Goal: Task Accomplishment & Management: Use online tool/utility

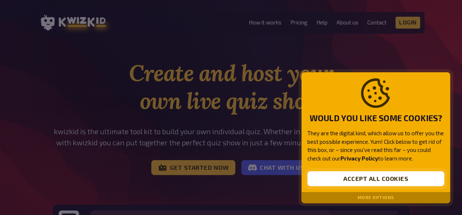
click at [400, 178] on button "Accept all cookies" at bounding box center [375, 179] width 137 height 15
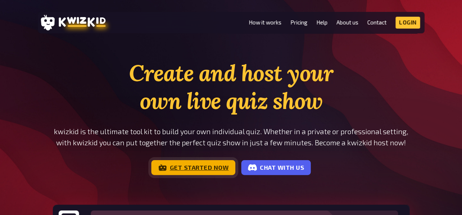
click at [187, 169] on link "Get started now" at bounding box center [193, 167] width 84 height 15
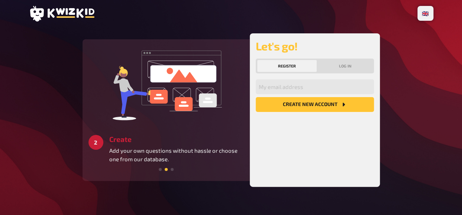
click at [299, 107] on button "Create new account" at bounding box center [315, 104] width 118 height 15
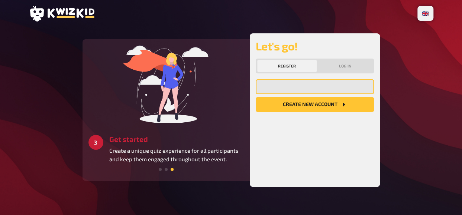
click at [276, 86] on input "email" at bounding box center [315, 86] width 118 height 15
type input "[EMAIL_ADDRESS][DOMAIN_NAME]"
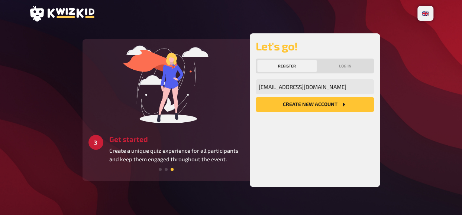
click at [319, 104] on button "Create new account" at bounding box center [315, 104] width 118 height 15
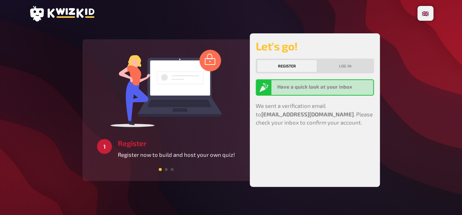
drag, startPoint x: 308, startPoint y: 126, endPoint x: 301, endPoint y: 16, distance: 109.8
click at [301, 16] on header at bounding box center [231, 14] width 404 height 16
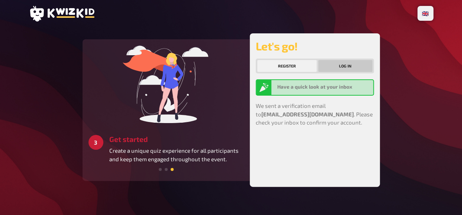
click at [343, 69] on button "Log in" at bounding box center [345, 66] width 54 height 12
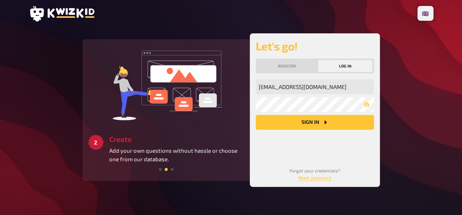
click at [310, 125] on button "Sign in" at bounding box center [315, 122] width 118 height 15
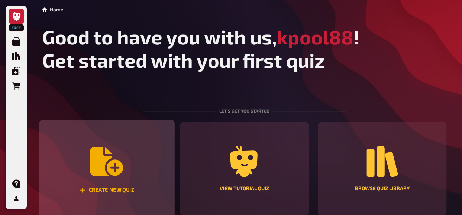
click at [87, 166] on div "Create new quiz" at bounding box center [106, 169] width 135 height 98
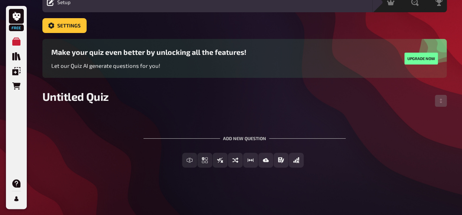
scroll to position [13, 0]
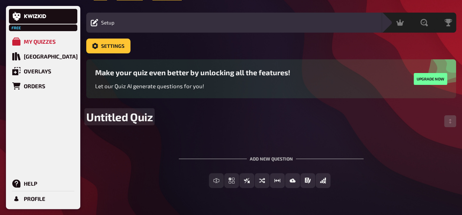
click at [133, 120] on span "Untitled Quiz" at bounding box center [119, 116] width 66 height 13
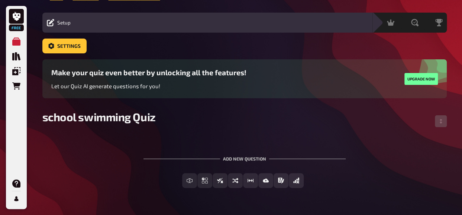
click at [236, 201] on div "Home My Quizzes school swimming Quiz Setup Setup Edit Content Quiz Lobby Hostin…" at bounding box center [244, 111] width 416 height 248
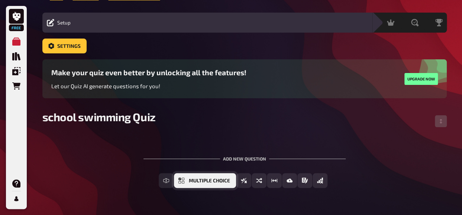
click at [183, 182] on icon "Multiple Choice" at bounding box center [181, 181] width 6 height 6
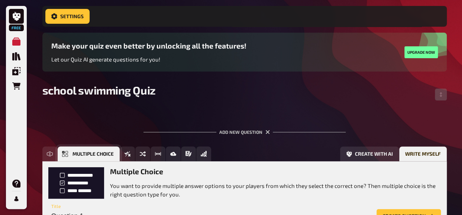
scroll to position [107, 0]
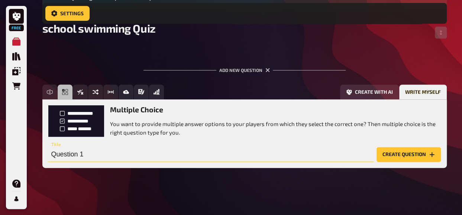
click at [110, 150] on input "Question 1" at bounding box center [210, 154] width 325 height 15
type input "how does school swimming benefit swimming teachers?"
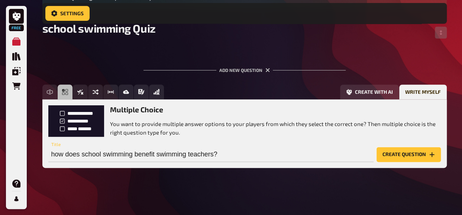
click at [400, 154] on button "Create question" at bounding box center [408, 154] width 64 height 15
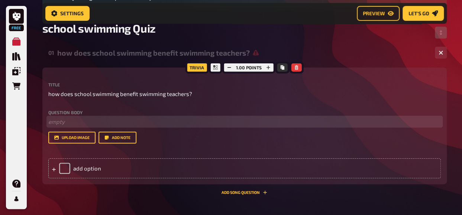
click at [65, 121] on p "﻿ empty" at bounding box center [244, 122] width 392 height 9
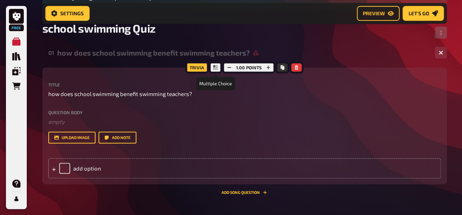
click at [215, 66] on icon at bounding box center [215, 67] width 4 height 4
click at [218, 65] on div at bounding box center [215, 68] width 13 height 12
click at [67, 168] on div "add option" at bounding box center [244, 169] width 392 height 20
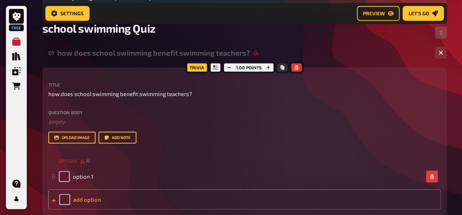
click at [103, 202] on div "add option" at bounding box center [244, 200] width 392 height 20
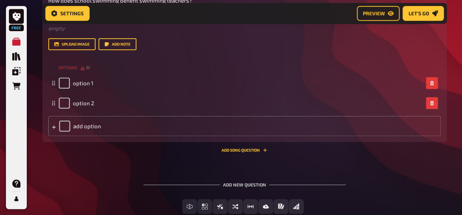
scroll to position [204, 0]
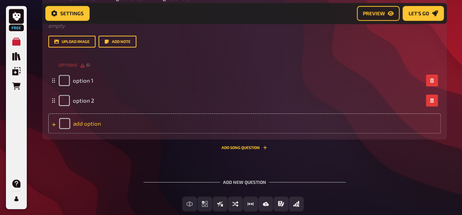
click at [65, 121] on div "add option" at bounding box center [244, 124] width 392 height 20
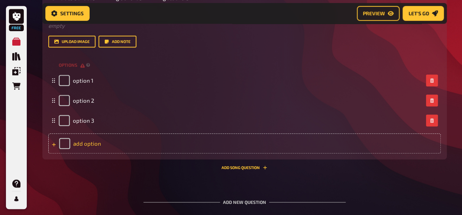
click at [65, 141] on div "add option" at bounding box center [244, 144] width 392 height 20
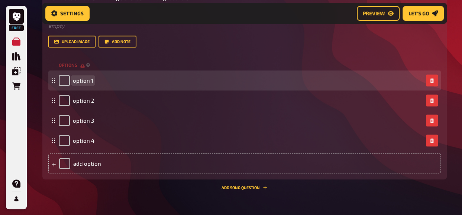
click at [84, 84] on div "option 1" at bounding box center [76, 80] width 35 height 11
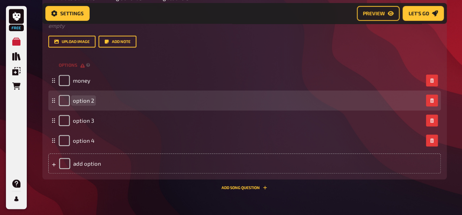
click at [98, 101] on div "option 2" at bounding box center [241, 100] width 364 height 11
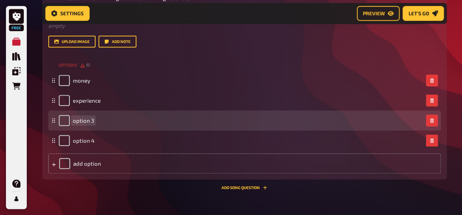
click at [97, 121] on div "option 3" at bounding box center [241, 120] width 364 height 11
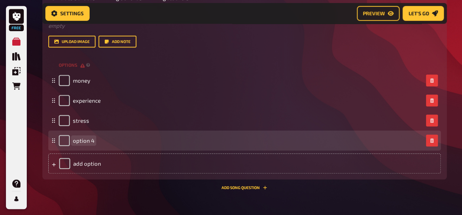
click at [94, 140] on div "option 4" at bounding box center [241, 140] width 364 height 11
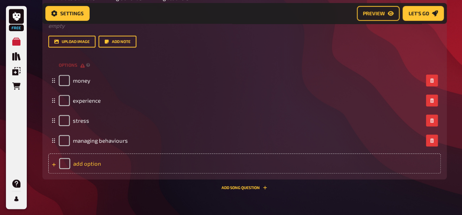
click at [97, 166] on div "add option" at bounding box center [244, 164] width 392 height 20
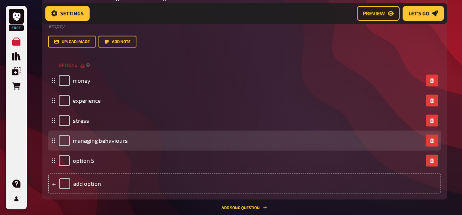
click at [433, 138] on button "button" at bounding box center [432, 141] width 12 height 12
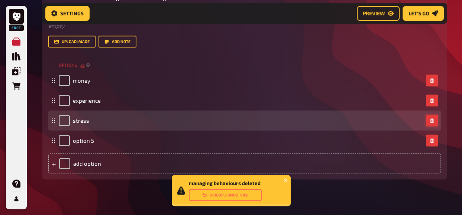
click at [431, 123] on button "button" at bounding box center [432, 121] width 12 height 12
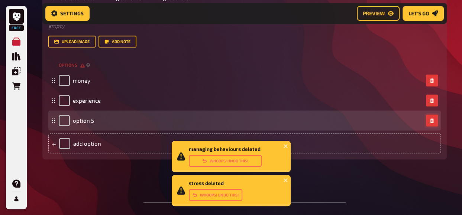
click at [430, 120] on icon "button" at bounding box center [431, 120] width 3 height 4
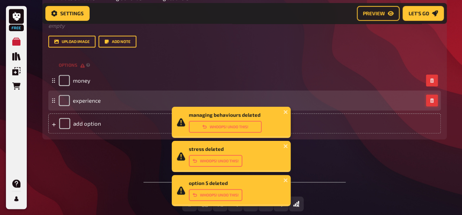
click at [434, 99] on button "button" at bounding box center [432, 101] width 12 height 12
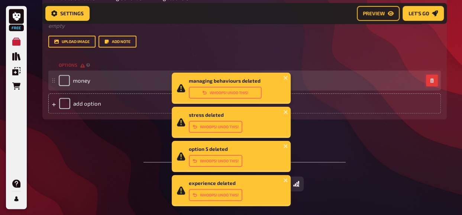
click at [430, 84] on button "button" at bounding box center [432, 81] width 12 height 12
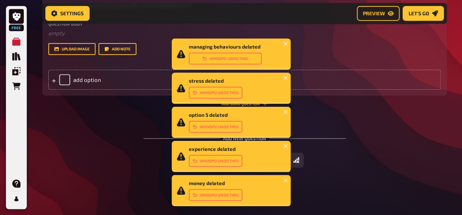
scroll to position [196, 0]
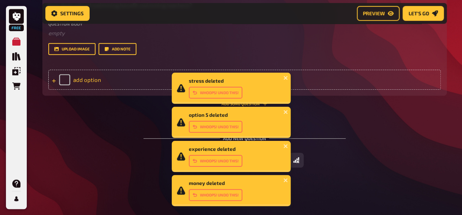
click at [66, 80] on div "add option" at bounding box center [244, 80] width 392 height 20
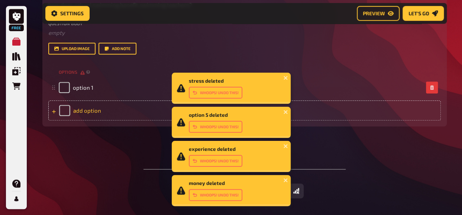
scroll to position [204, 0]
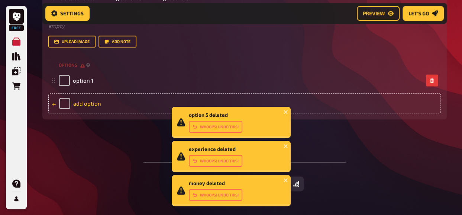
click at [96, 106] on div "add option" at bounding box center [244, 104] width 392 height 20
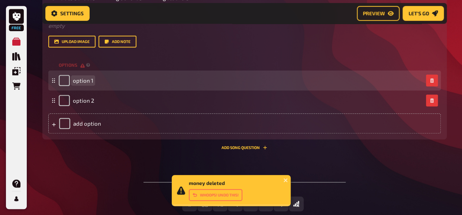
click at [115, 78] on div "option 1" at bounding box center [241, 80] width 364 height 11
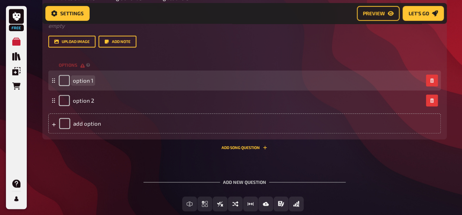
click at [113, 84] on div "option 1" at bounding box center [241, 80] width 364 height 11
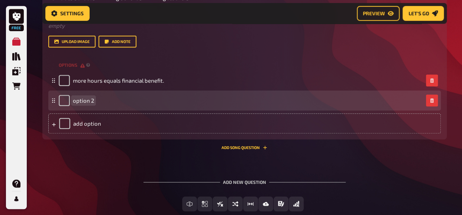
click at [116, 101] on div "option 2" at bounding box center [241, 100] width 364 height 11
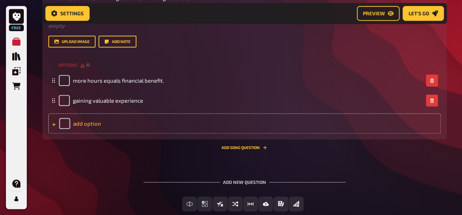
click at [127, 120] on div "add option" at bounding box center [244, 124] width 392 height 20
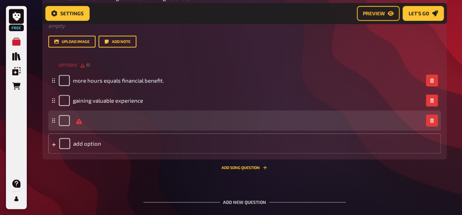
click at [97, 119] on div at bounding box center [241, 120] width 364 height 11
click at [71, 120] on div "empty" at bounding box center [78, 120] width 39 height 11
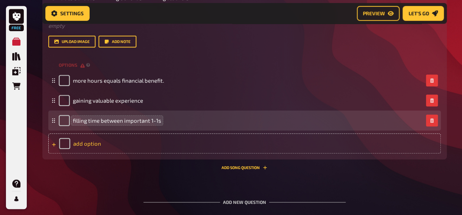
click at [86, 141] on div "add option" at bounding box center [244, 144] width 392 height 20
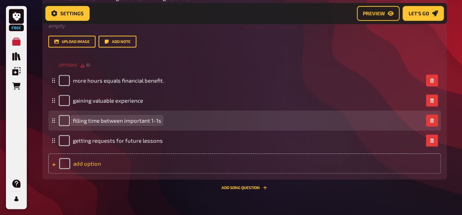
click at [85, 164] on div "add option" at bounding box center [244, 164] width 392 height 20
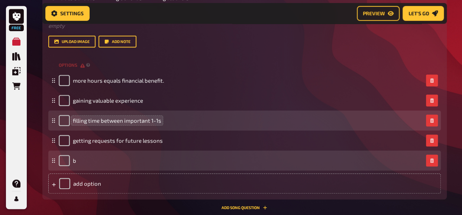
click at [102, 164] on div "b" at bounding box center [241, 160] width 364 height 11
click at [74, 161] on span "b" at bounding box center [74, 160] width 3 height 7
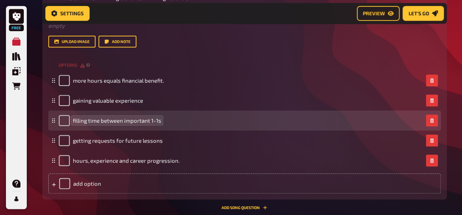
click at [185, 205] on div "Trivia 1.00 points Title how does school swimming benefit swimming teachers? Qu…" at bounding box center [244, 90] width 404 height 239
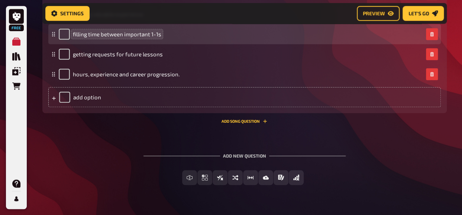
scroll to position [308, 0]
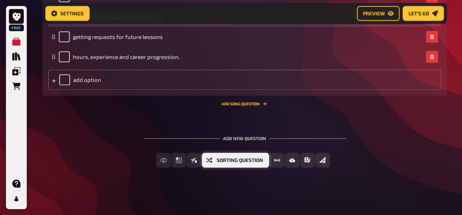
click at [231, 160] on span "Sorting Question" at bounding box center [240, 160] width 46 height 5
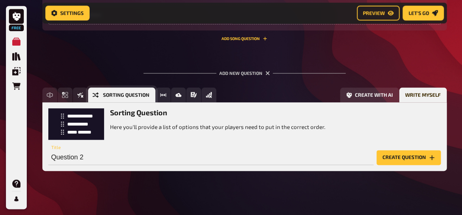
scroll to position [376, 0]
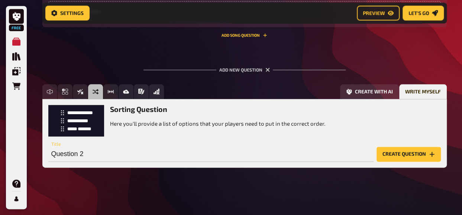
click at [390, 155] on button "Create question" at bounding box center [408, 154] width 64 height 15
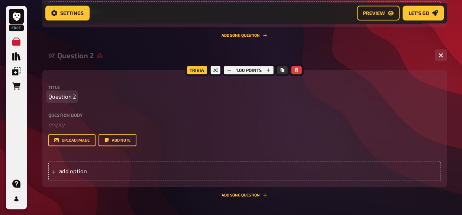
click at [69, 94] on span "Question 2" at bounding box center [61, 96] width 27 height 9
click at [81, 170] on div "add option" at bounding box center [244, 171] width 392 height 20
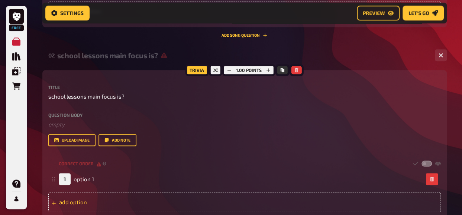
click at [102, 203] on div "add option" at bounding box center [244, 202] width 392 height 20
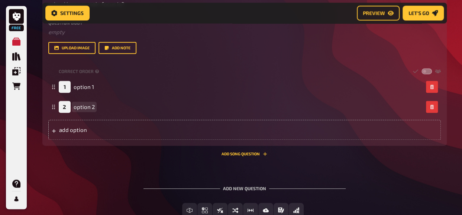
scroll to position [519, 0]
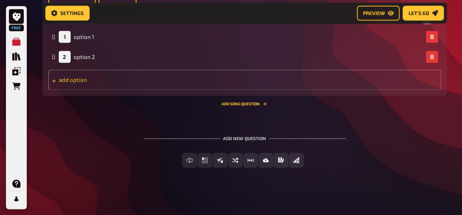
click at [74, 81] on div "add option" at bounding box center [244, 80] width 392 height 20
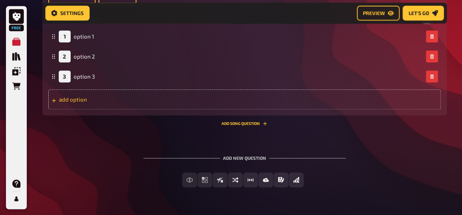
click at [69, 104] on div "add option" at bounding box center [244, 100] width 392 height 20
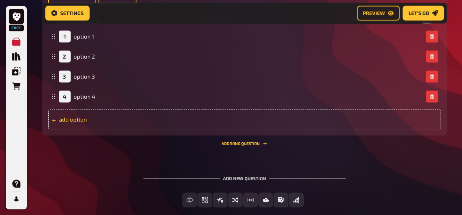
click at [72, 119] on div "add option" at bounding box center [244, 120] width 392 height 20
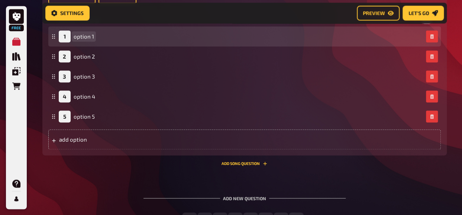
click at [86, 40] on div "1 option 1" at bounding box center [76, 36] width 35 height 12
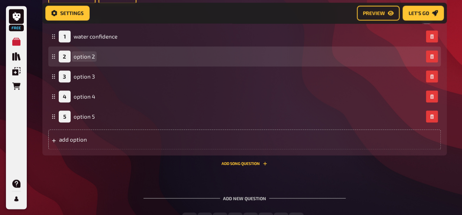
click at [88, 59] on span "option 2" at bounding box center [84, 56] width 21 height 7
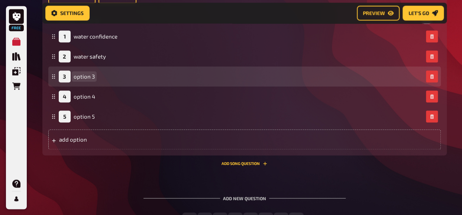
click at [87, 75] on span "option 3" at bounding box center [84, 76] width 21 height 7
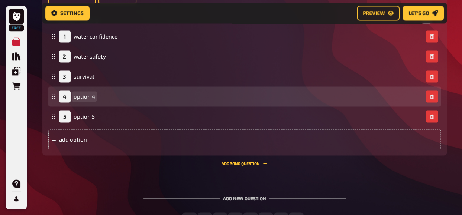
click at [88, 97] on span "option 4" at bounding box center [85, 96] width 22 height 7
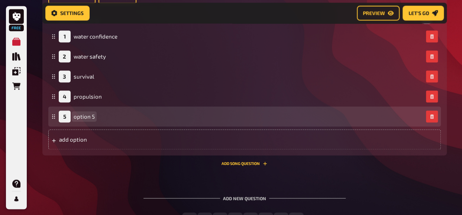
click at [96, 120] on div "5 option 5" at bounding box center [241, 117] width 364 height 12
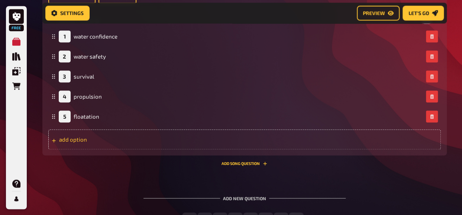
click at [67, 138] on div "add option" at bounding box center [244, 140] width 392 height 20
